Goal: Task Accomplishment & Management: Manage account settings

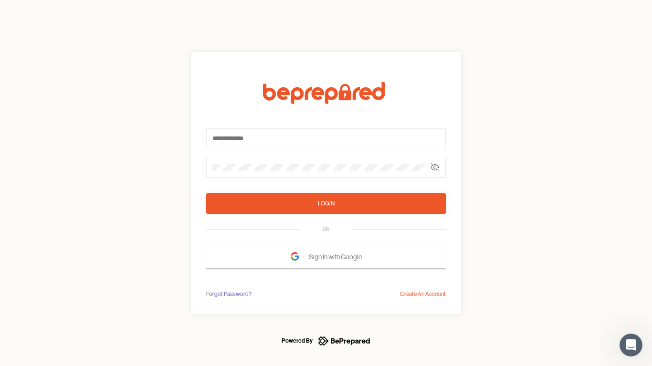
click at [326, 183] on form "Login OR Sign In with Google" at bounding box center [326, 175] width 240 height 187
click at [435, 167] on icon at bounding box center [435, 168] width 8 height 8
click at [326, 204] on div "Login" at bounding box center [326, 204] width 17 height 10
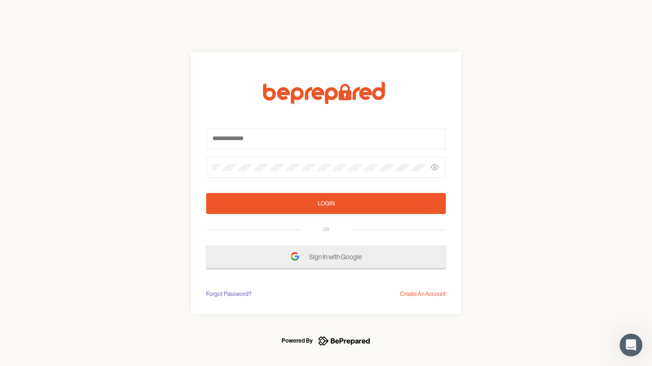
click at [326, 257] on span "Sign In with Google" at bounding box center [338, 257] width 58 height 17
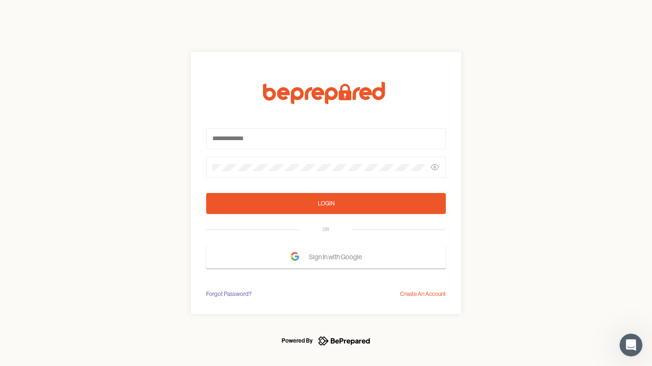
click at [228, 294] on div "Forgot Password?" at bounding box center [228, 295] width 45 height 10
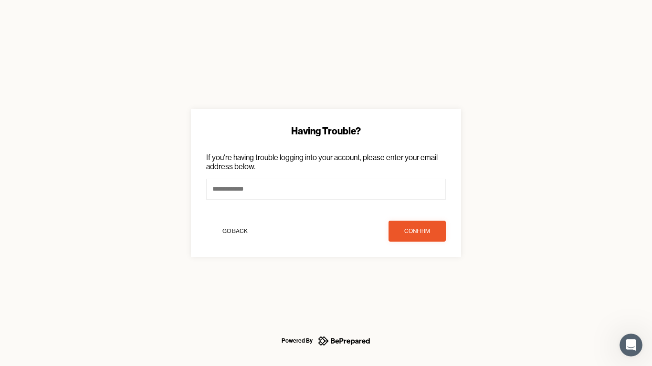
click at [423, 294] on div "Having Trouble? If you're having trouble logging into your account, please ente…" at bounding box center [326, 183] width 652 height 366
click at [631, 345] on icon "Open Intercom Messenger" at bounding box center [631, 346] width 16 height 16
